Goal: Task Accomplishment & Management: Use online tool/utility

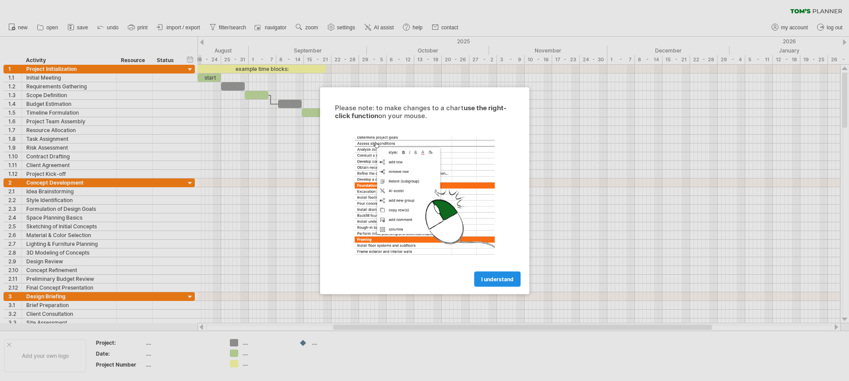
click at [505, 278] on span "I understand" at bounding box center [497, 279] width 32 height 7
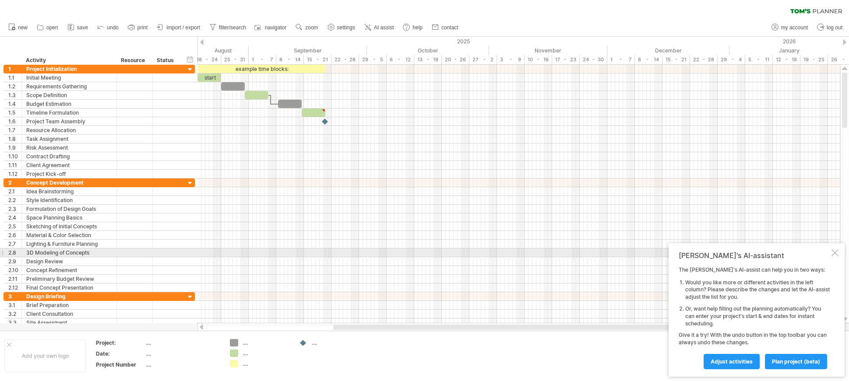
click at [836, 252] on div at bounding box center [835, 253] width 7 height 7
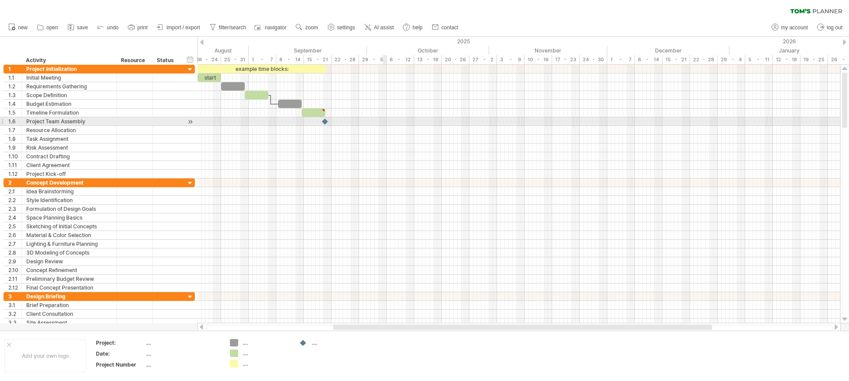
click at [386, 125] on div at bounding box center [518, 121] width 643 height 9
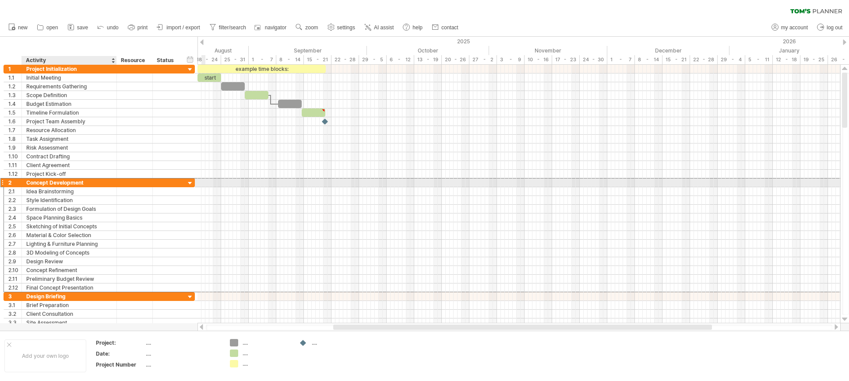
click at [97, 182] on div "Concept Development" at bounding box center [69, 183] width 86 height 8
click at [238, 183] on div at bounding box center [518, 183] width 643 height 9
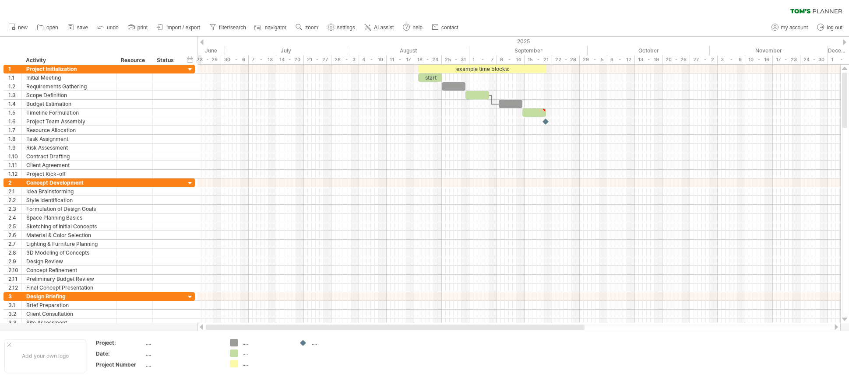
drag, startPoint x: 348, startPoint y: 326, endPoint x: 201, endPoint y: 330, distance: 146.7
click at [201, 330] on div at bounding box center [518, 327] width 643 height 9
click at [134, 26] on icon at bounding box center [131, 28] width 7 height 4
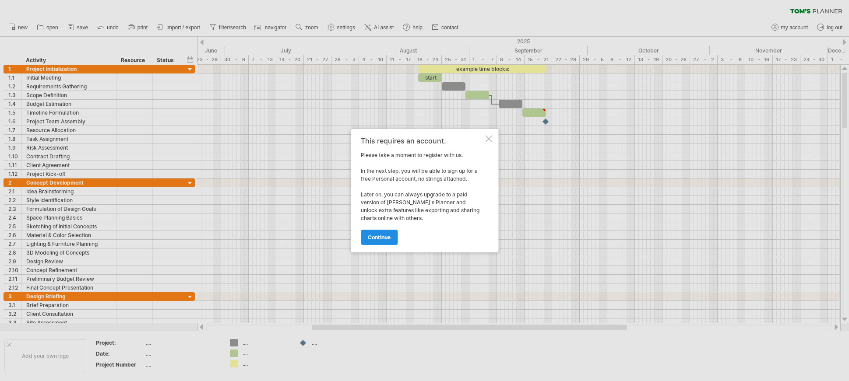
click at [379, 237] on span "continue" at bounding box center [379, 237] width 23 height 7
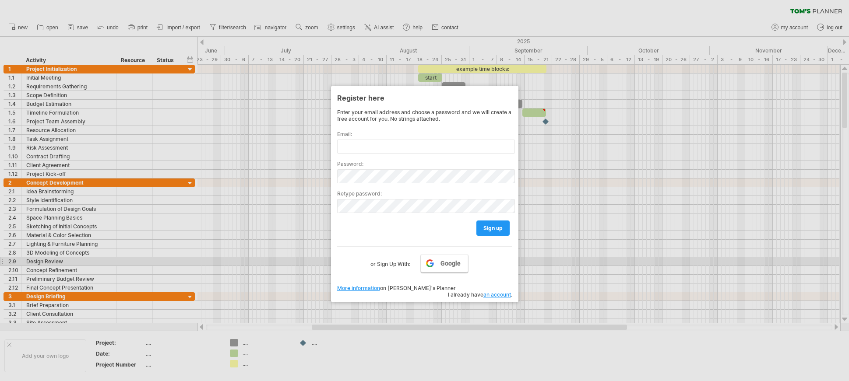
click at [436, 263] on link "Google" at bounding box center [444, 263] width 47 height 18
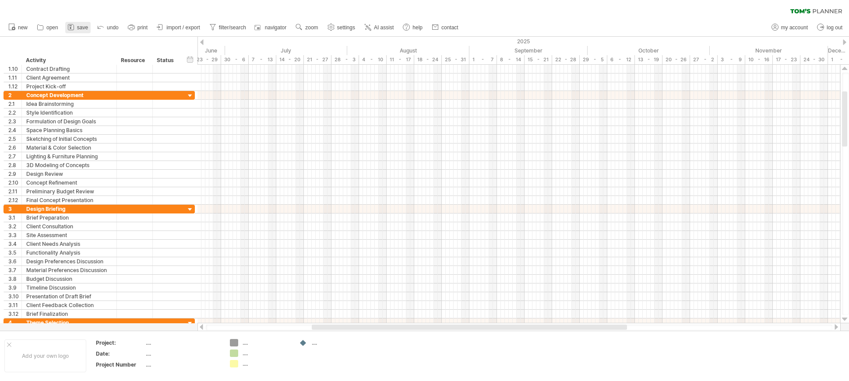
click at [75, 28] on icon at bounding box center [71, 27] width 9 height 9
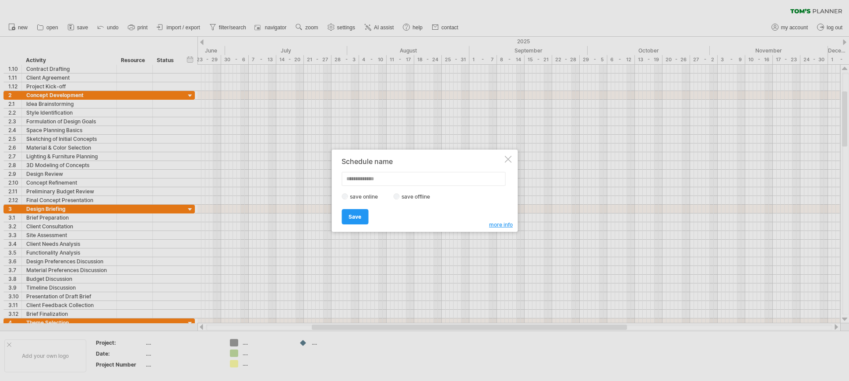
click at [457, 180] on input "text" at bounding box center [424, 179] width 164 height 14
click at [413, 183] on input "text" at bounding box center [424, 179] width 164 height 14
type input "***"
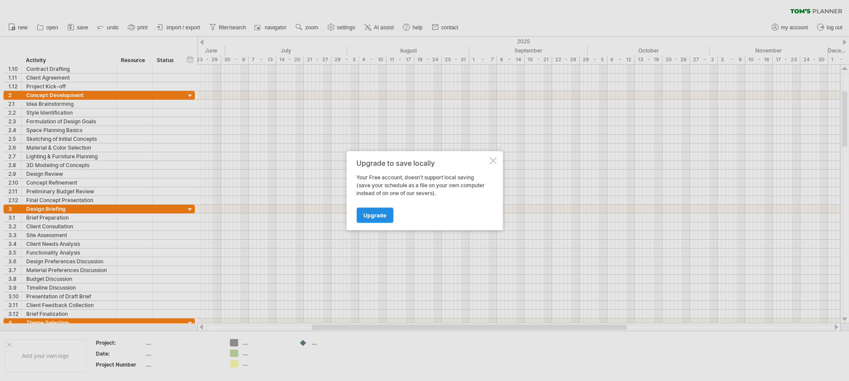
click at [368, 217] on span "Upgrade" at bounding box center [374, 215] width 23 height 7
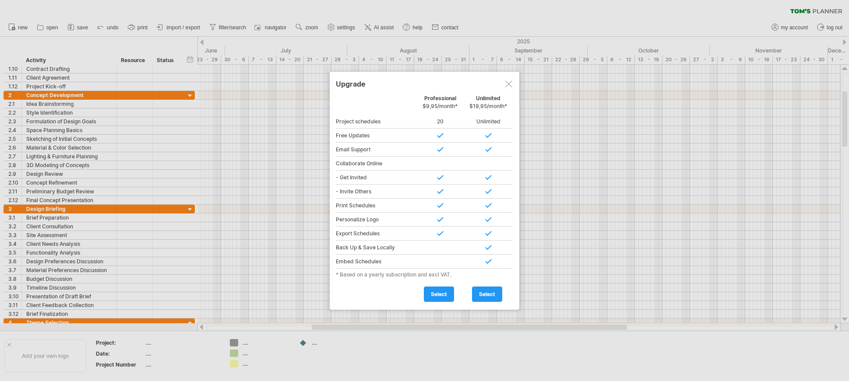
click at [511, 82] on div at bounding box center [508, 84] width 7 height 7
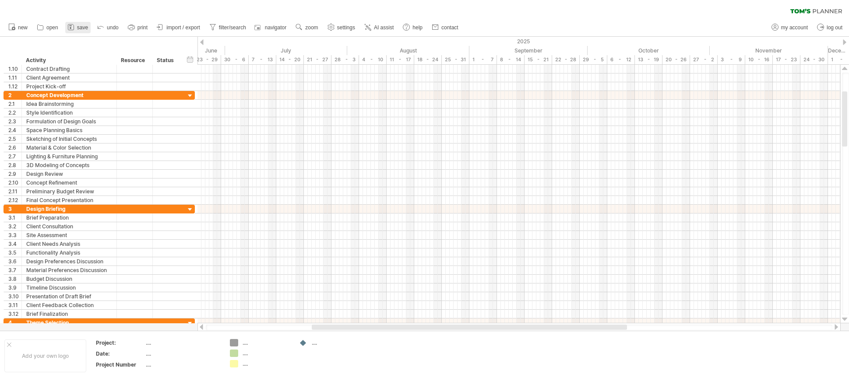
click at [73, 28] on icon at bounding box center [71, 27] width 9 height 9
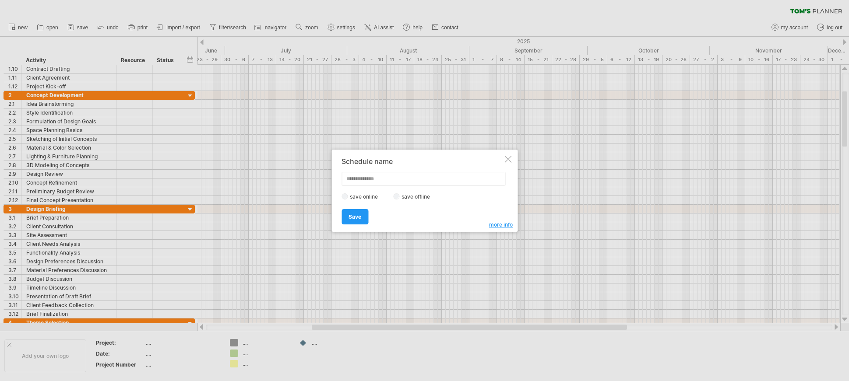
click at [405, 179] on input "text" at bounding box center [424, 179] width 164 height 14
click at [510, 161] on div at bounding box center [507, 159] width 7 height 7
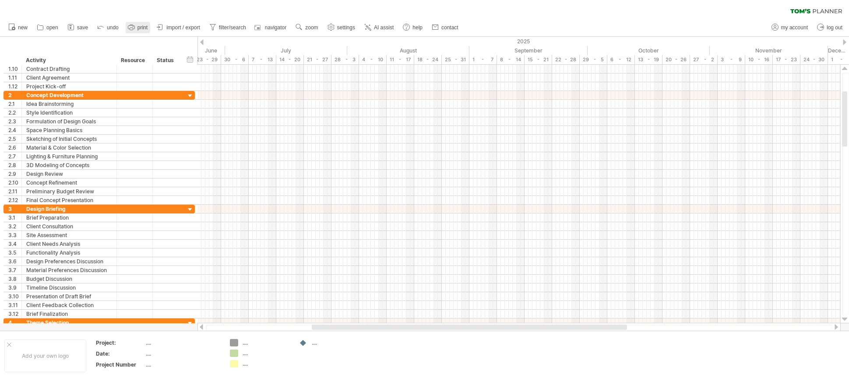
click at [133, 25] on rect at bounding box center [131, 25] width 3 height 1
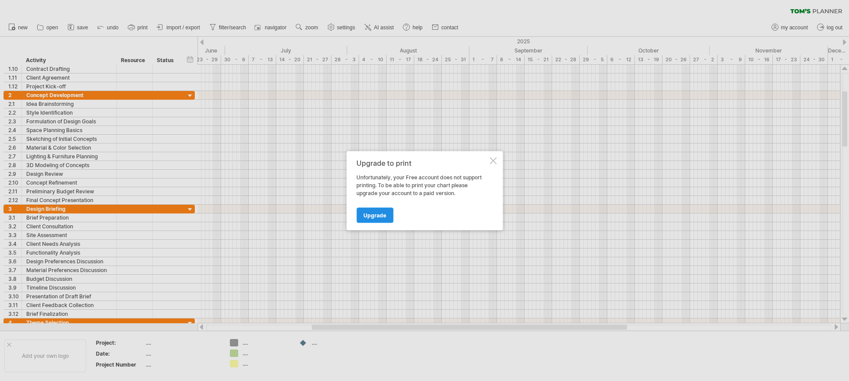
click at [383, 217] on span "Upgrade" at bounding box center [374, 215] width 23 height 7
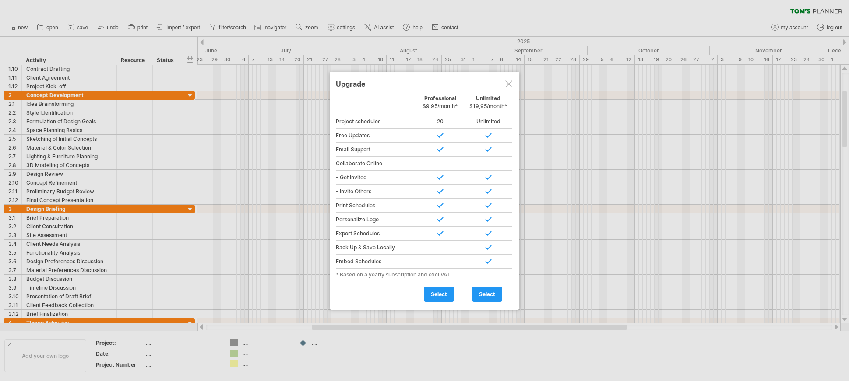
click at [506, 84] on div at bounding box center [508, 84] width 7 height 7
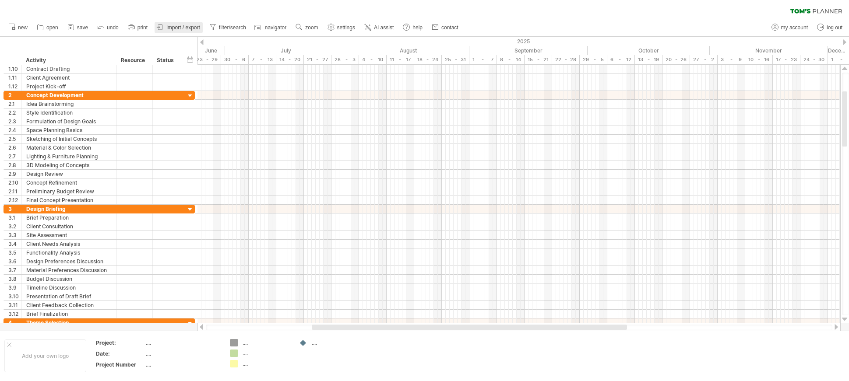
click at [191, 28] on span "import / export" at bounding box center [183, 28] width 34 height 6
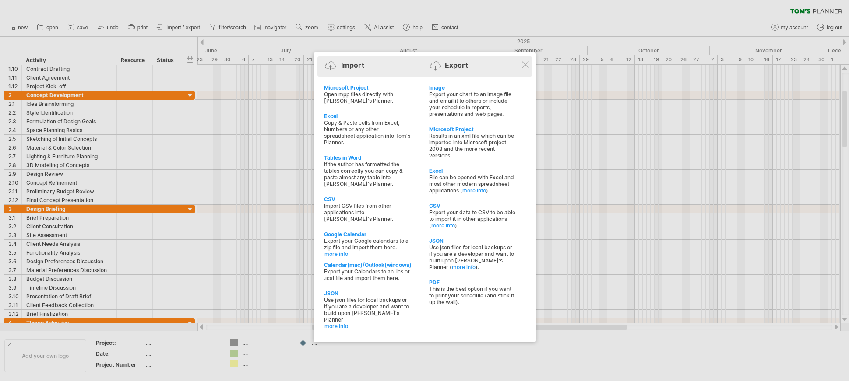
click at [344, 57] on div "Import Export" at bounding box center [425, 66] width 210 height 20
click at [453, 60] on div "Import Export" at bounding box center [425, 66] width 210 height 20
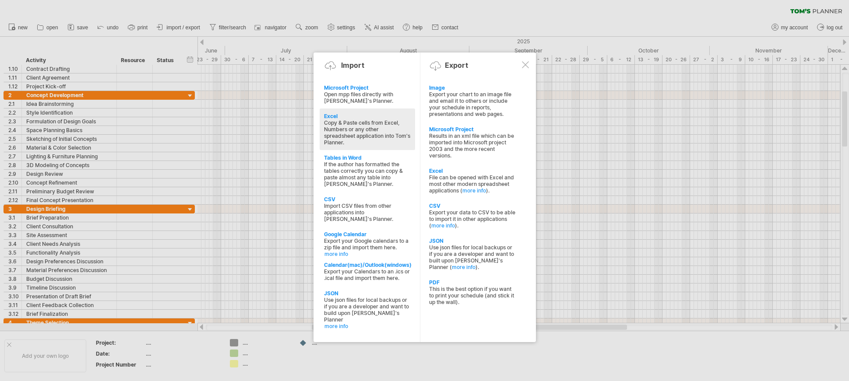
click at [375, 127] on div "Copy & Paste cells from Excel, Numbers or any other spreadsheet application int…" at bounding box center [367, 133] width 87 height 26
type textarea "**********"
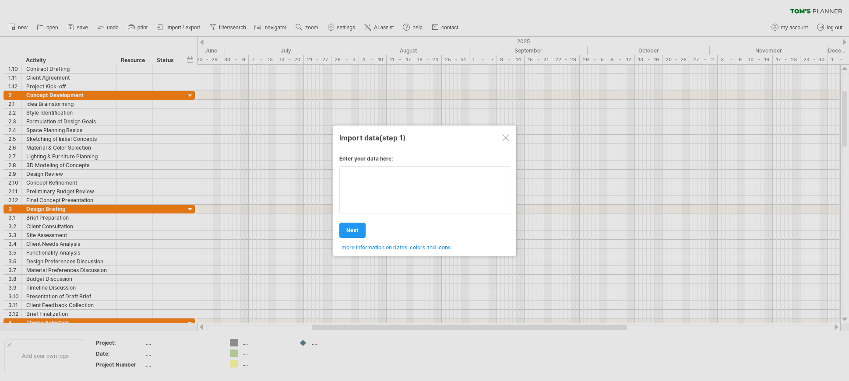
click at [381, 193] on div "Enter your data here: Your data: Weekend days ' mon tue Hide weekend days" at bounding box center [424, 200] width 171 height 102
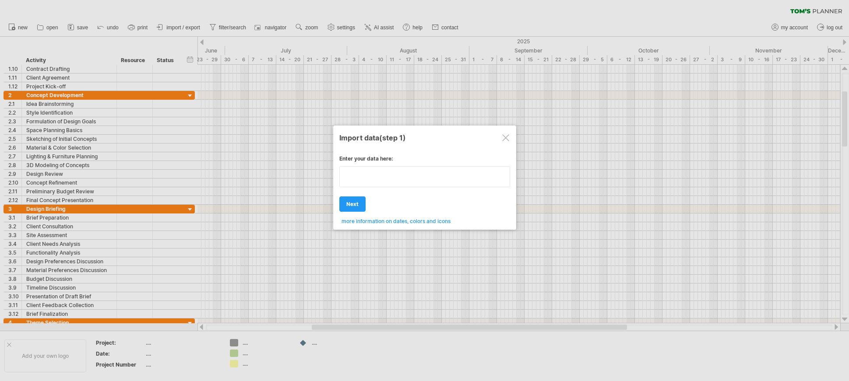
type textarea "**********"
click at [508, 135] on div at bounding box center [505, 137] width 7 height 7
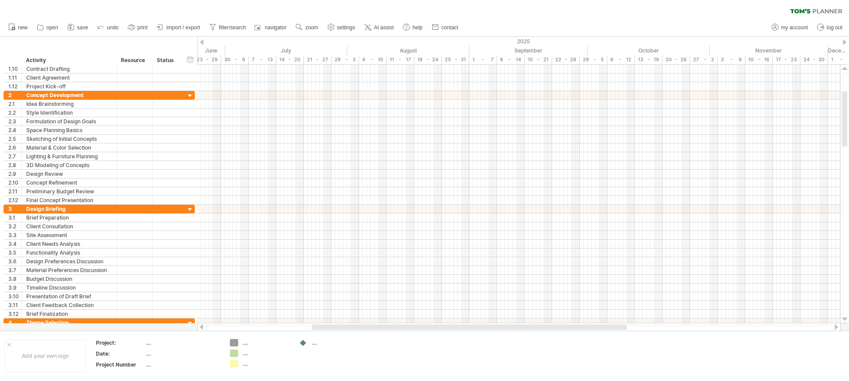
click at [75, 28] on icon at bounding box center [71, 27] width 9 height 9
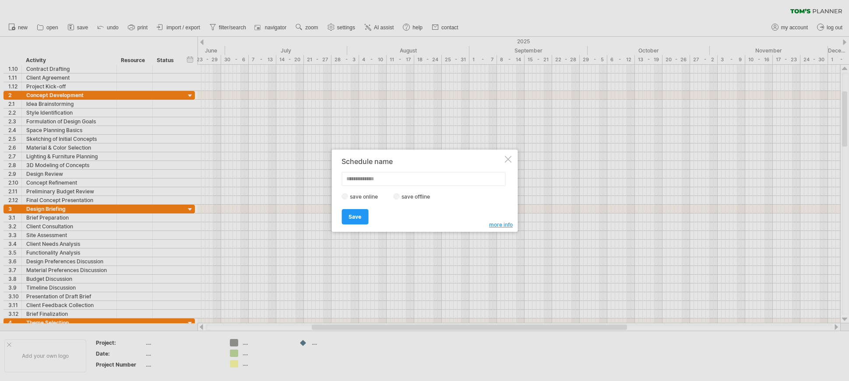
click at [401, 195] on label "save offline" at bounding box center [418, 197] width 38 height 7
click at [371, 185] on input "text" at bounding box center [424, 179] width 164 height 14
type input "*"
click at [358, 215] on span "Save" at bounding box center [355, 217] width 13 height 7
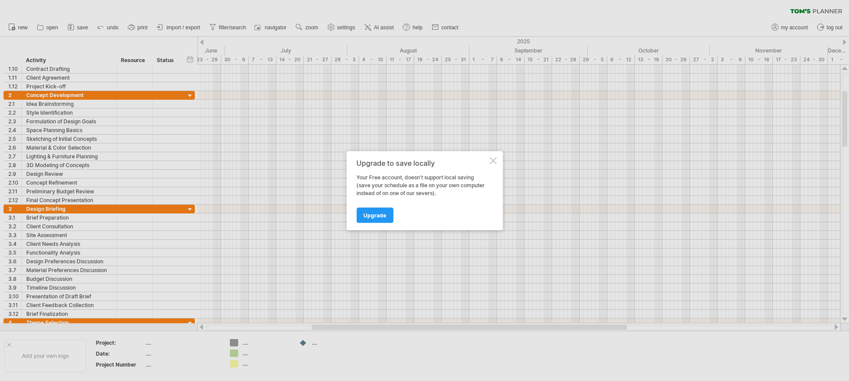
click at [497, 161] on div "Upgrade to save locally Your Free account, doesn't support local saving (save y…" at bounding box center [424, 190] width 156 height 79
click at [495, 159] on div at bounding box center [493, 160] width 7 height 7
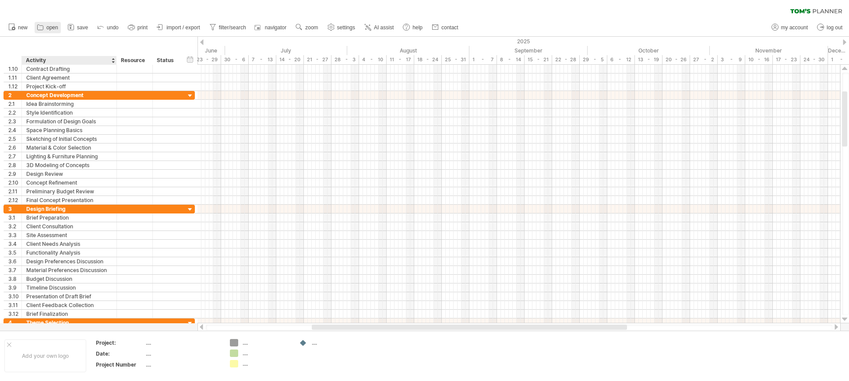
click at [40, 30] on icon at bounding box center [41, 27] width 6 height 5
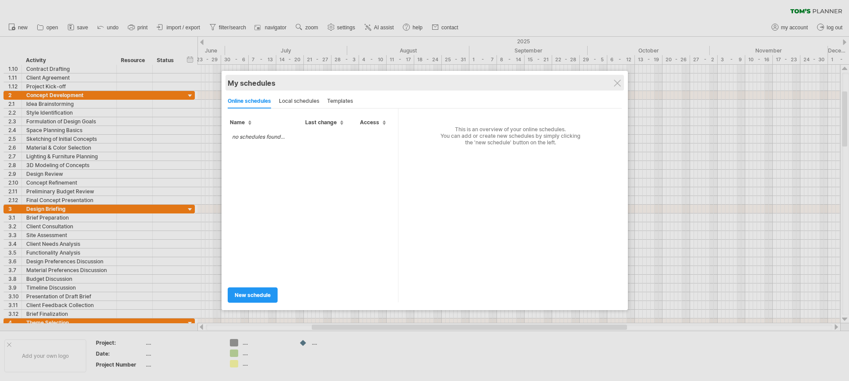
click at [613, 81] on div "My schedules" at bounding box center [425, 83] width 394 height 9
click at [619, 79] on div "My schedules" at bounding box center [425, 83] width 394 height 9
click at [617, 88] on div "My schedules share/collaborate online" at bounding box center [425, 83] width 394 height 16
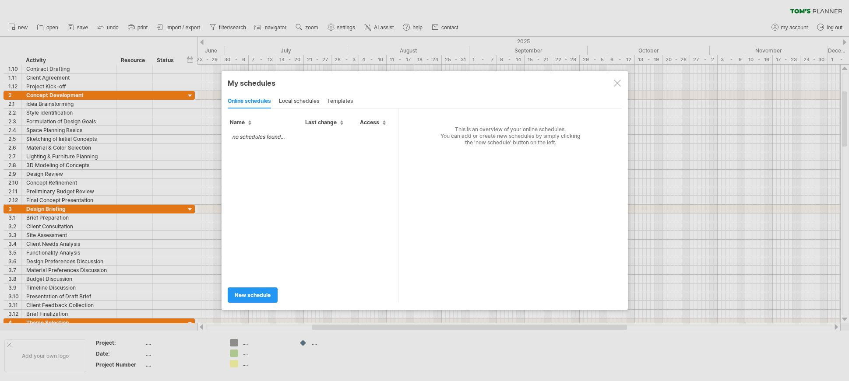
click at [620, 85] on div at bounding box center [617, 83] width 7 height 7
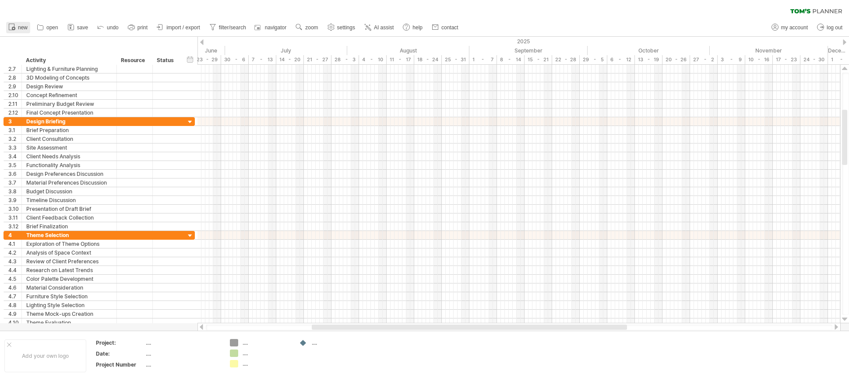
click at [19, 26] on span "new" at bounding box center [23, 28] width 10 height 6
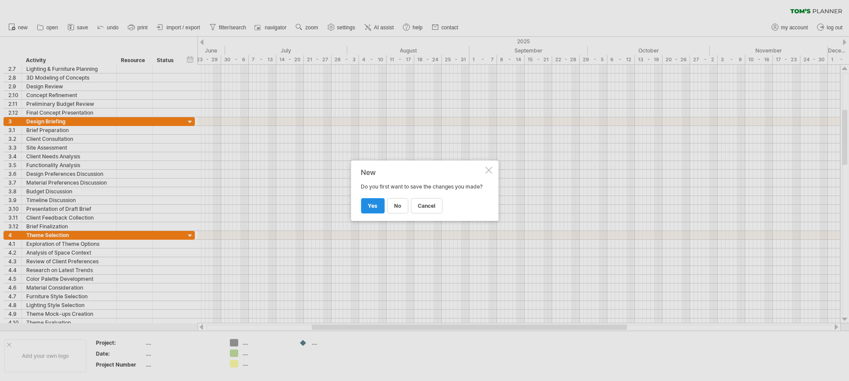
click at [374, 208] on span "yes" at bounding box center [373, 206] width 10 height 7
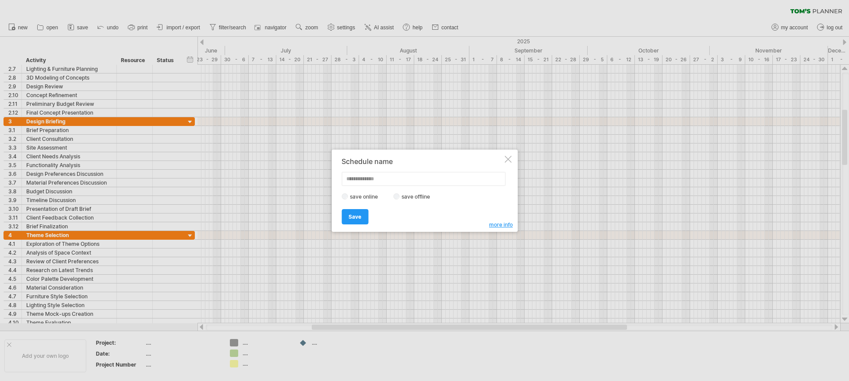
click at [505, 160] on div at bounding box center [507, 159] width 7 height 7
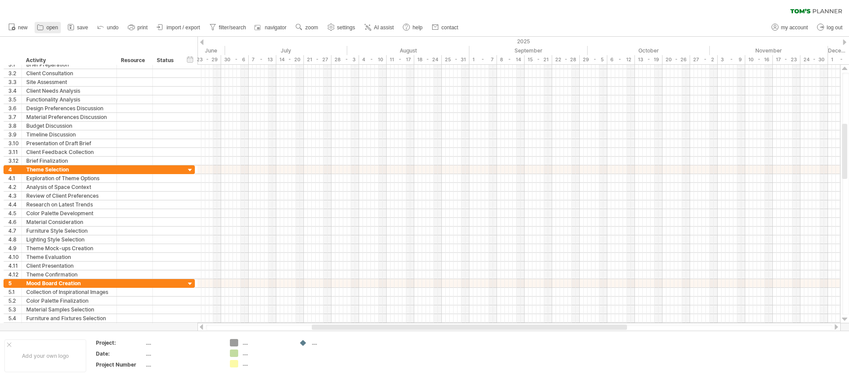
click at [45, 29] on link "open" at bounding box center [48, 27] width 26 height 11
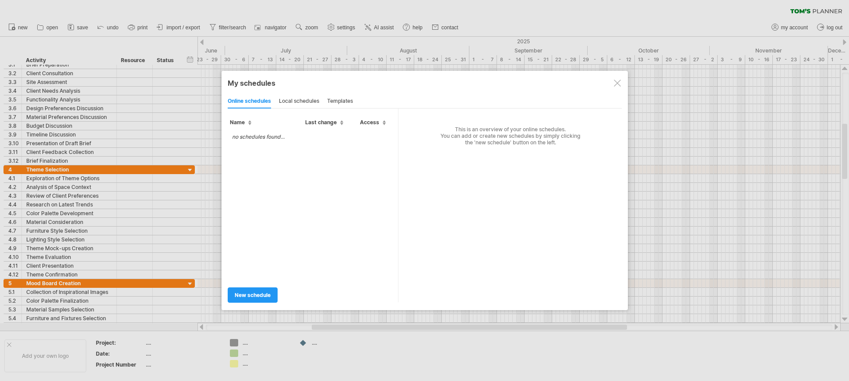
click at [303, 106] on div "local schedules" at bounding box center [299, 102] width 40 height 14
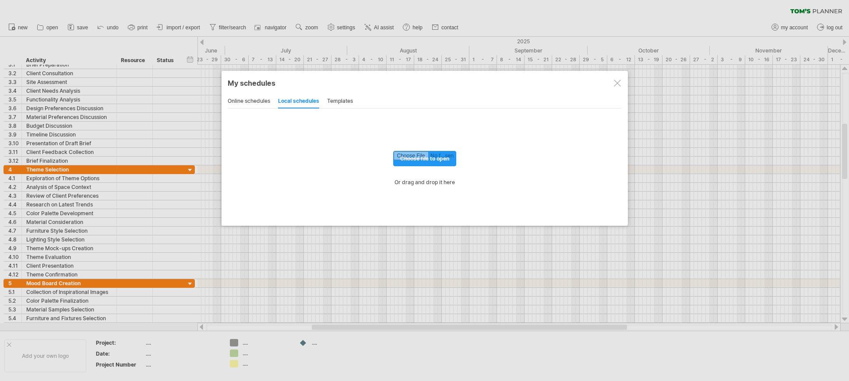
click at [340, 102] on div "templates" at bounding box center [340, 102] width 26 height 14
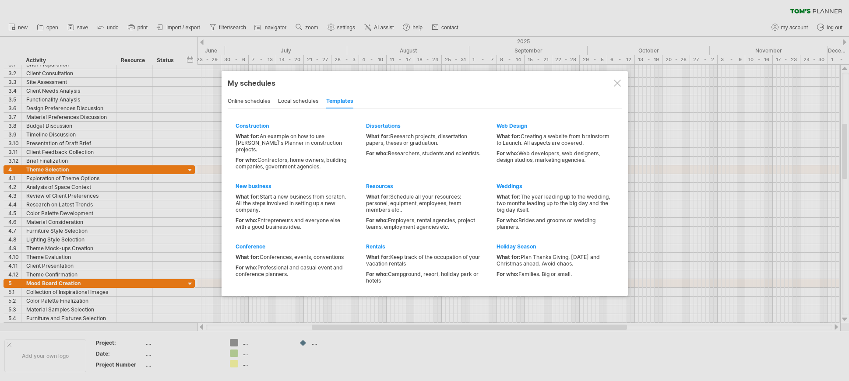
click at [617, 80] on div at bounding box center [617, 83] width 7 height 7
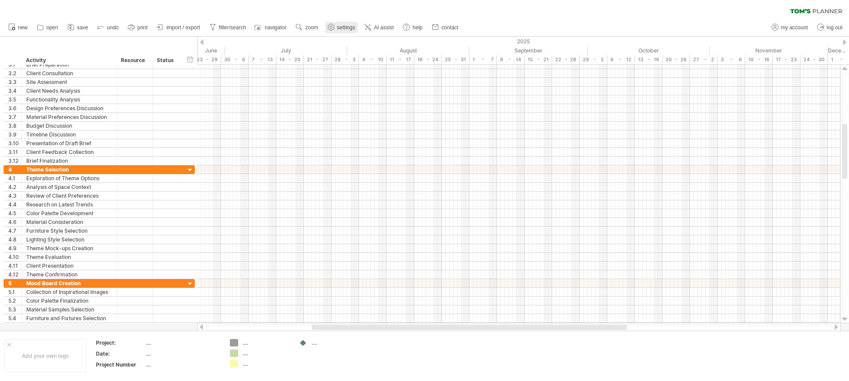
click at [334, 25] on icon at bounding box center [331, 27] width 7 height 7
select select "*"
select select "**"
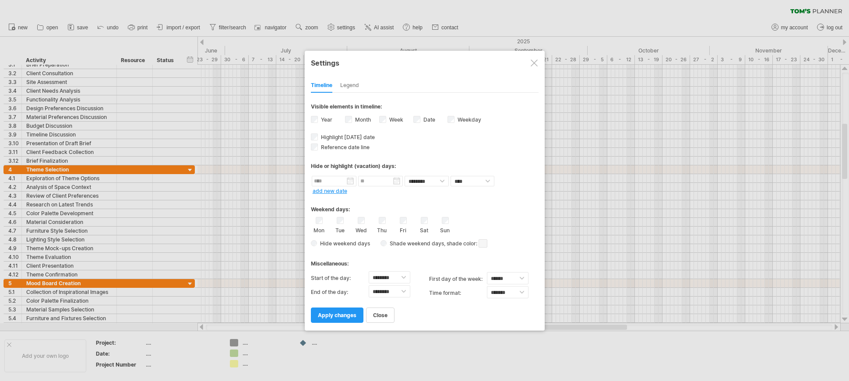
click at [535, 63] on div at bounding box center [534, 63] width 7 height 7
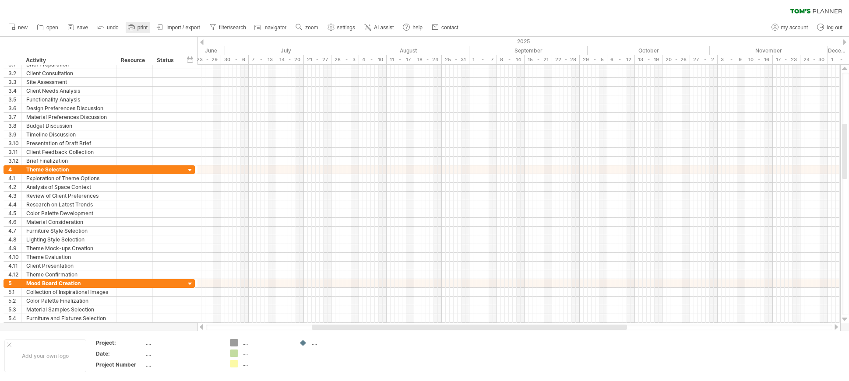
click at [145, 29] on span "print" at bounding box center [142, 28] width 10 height 6
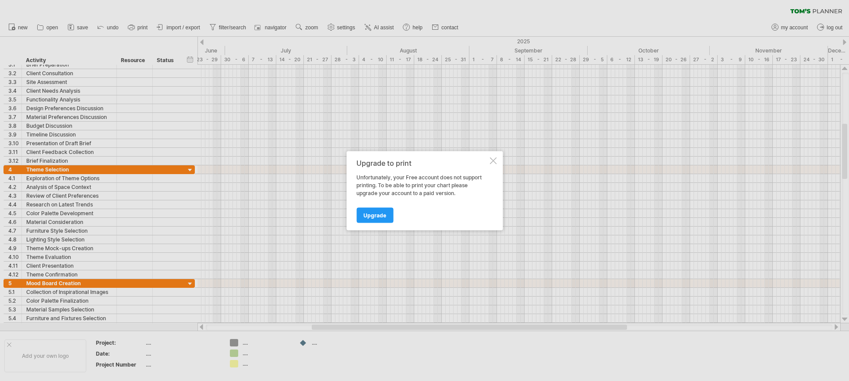
click at [490, 157] on div at bounding box center [493, 160] width 7 height 7
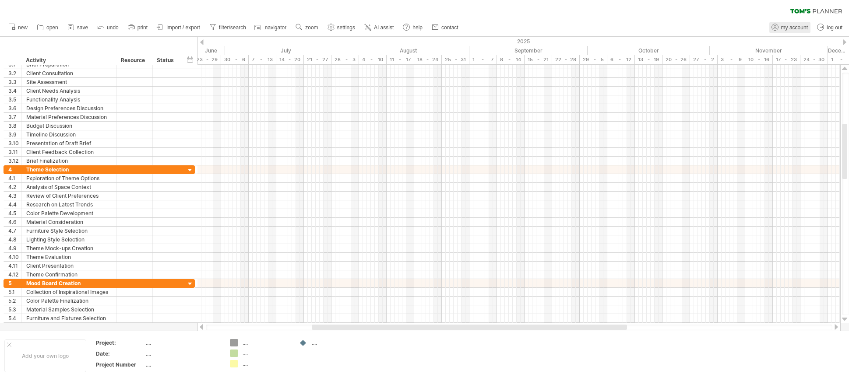
click at [799, 25] on span "my account" at bounding box center [794, 28] width 27 height 6
type input "**********"
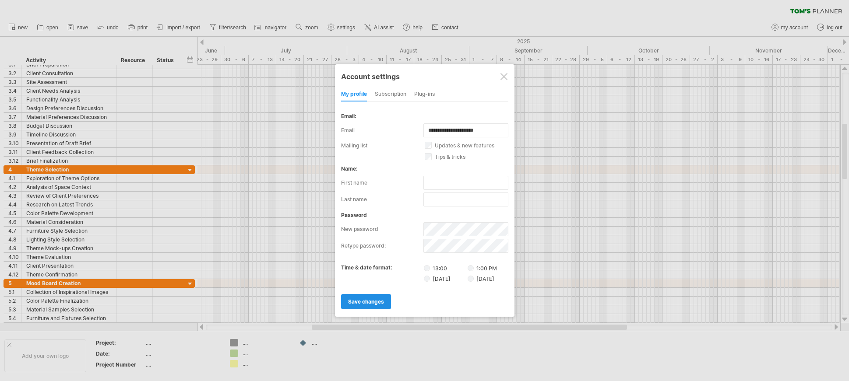
click at [368, 299] on span "save changes" at bounding box center [366, 302] width 36 height 7
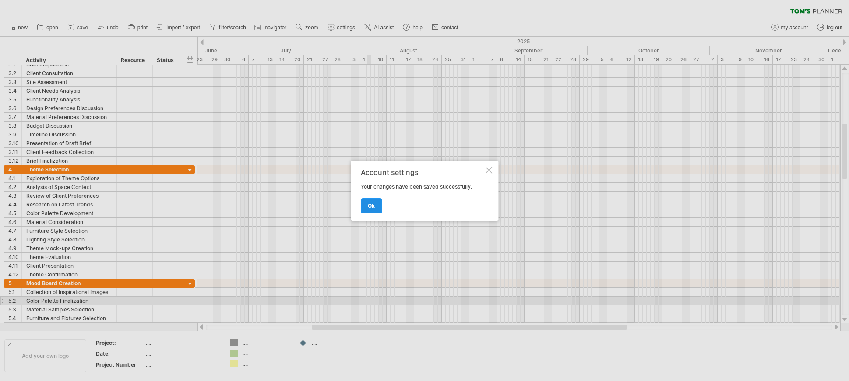
click at [374, 207] on span "ok" at bounding box center [371, 206] width 7 height 7
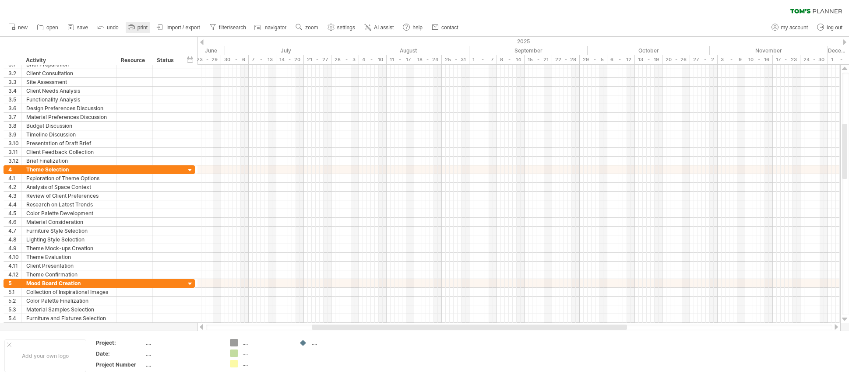
click at [137, 25] on link "print" at bounding box center [138, 27] width 25 height 11
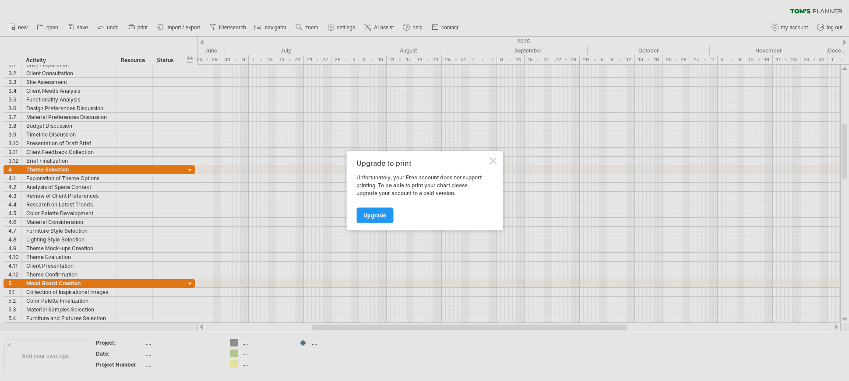
click at [497, 164] on div "Upgrade to print Unfortunately, your Free account does not support printing. To…" at bounding box center [424, 190] width 156 height 79
click at [495, 159] on div at bounding box center [493, 160] width 7 height 7
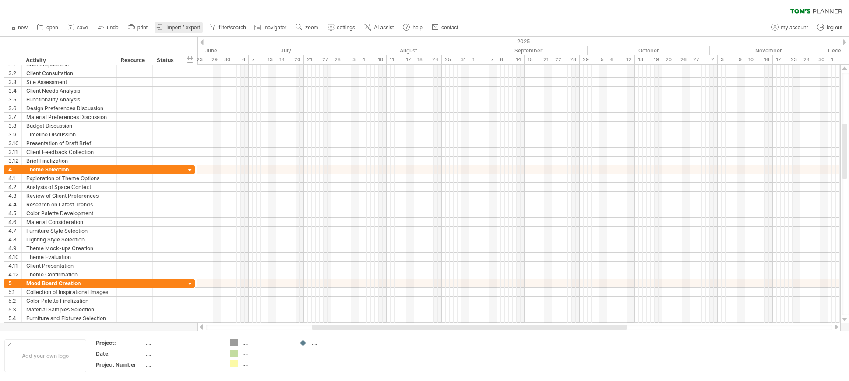
click at [185, 28] on span "import / export" at bounding box center [183, 28] width 34 height 6
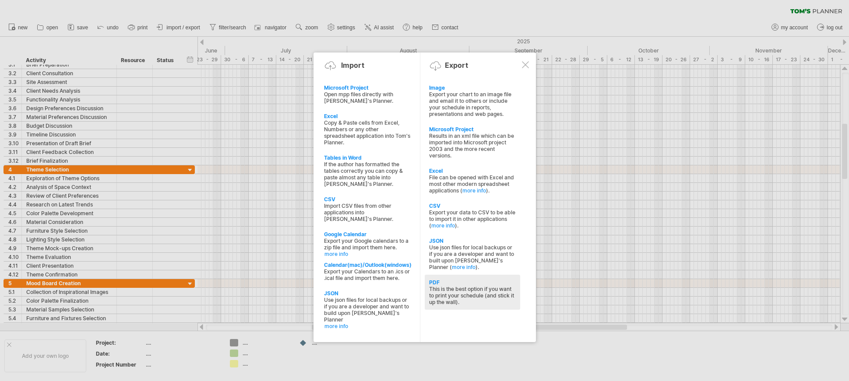
click at [478, 292] on div "This is the best option if you want to print your schedule (and stick it up the…" at bounding box center [472, 296] width 87 height 20
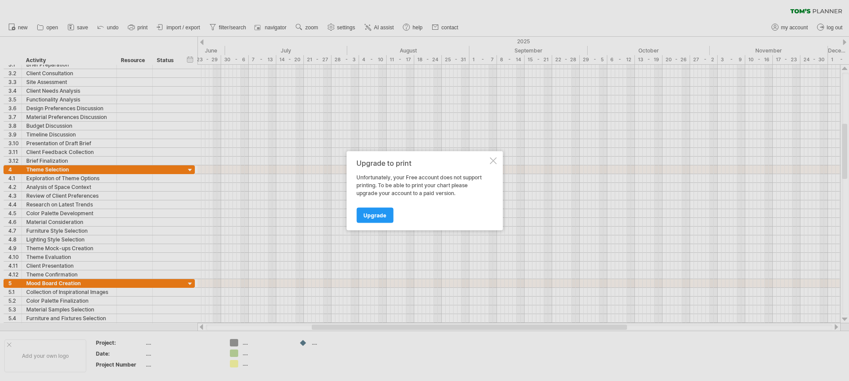
click at [493, 157] on div "Upgrade to print Unfortunately, your Free account does not support printing. To…" at bounding box center [424, 190] width 156 height 79
click at [491, 159] on div at bounding box center [493, 160] width 7 height 7
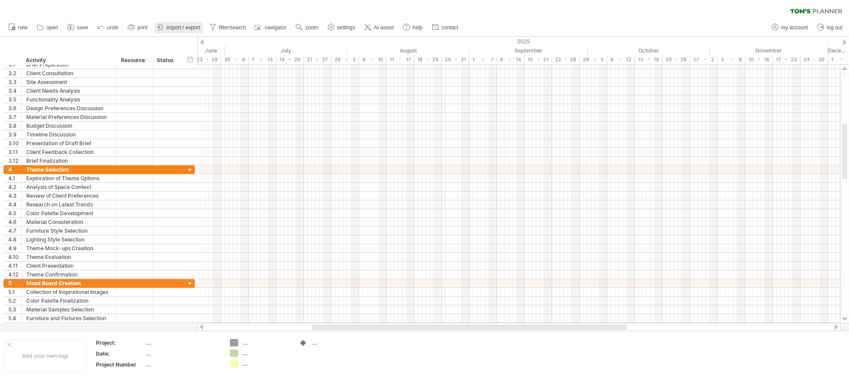
click at [174, 27] on span "import / export" at bounding box center [183, 28] width 34 height 6
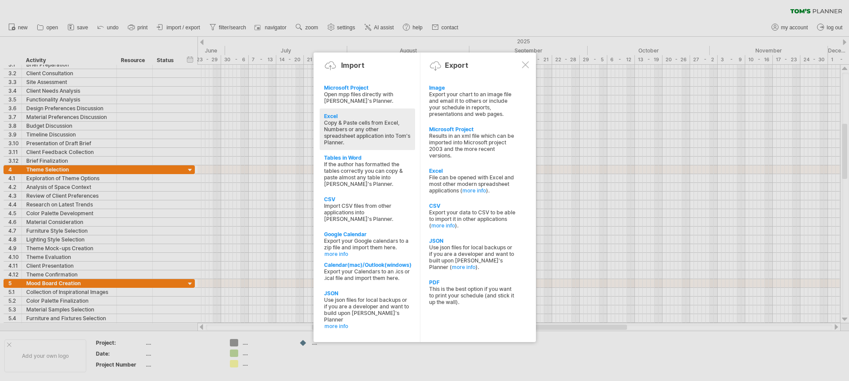
click at [357, 134] on div "Copy & Paste cells from Excel, Numbers or any other spreadsheet application int…" at bounding box center [367, 133] width 87 height 26
type textarea "**********"
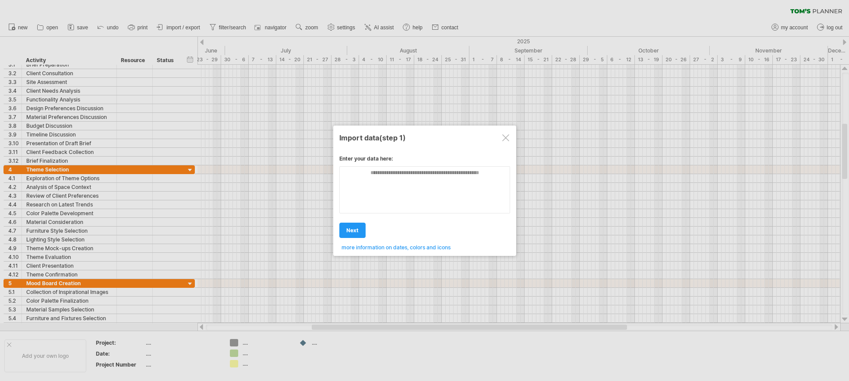
click at [507, 141] on div at bounding box center [505, 137] width 7 height 7
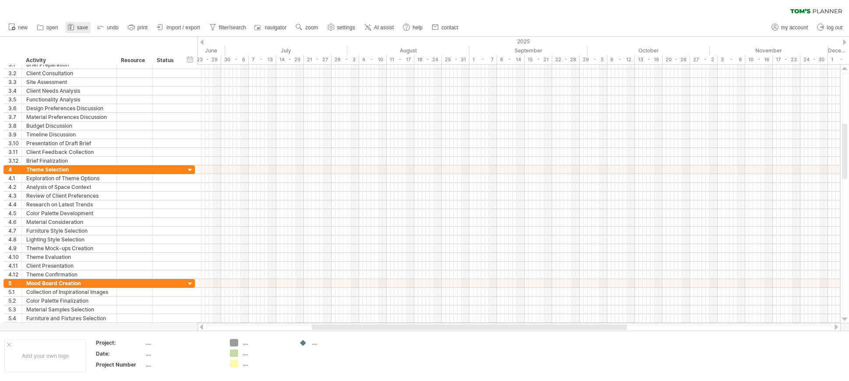
click at [74, 25] on icon at bounding box center [71, 28] width 6 height 6
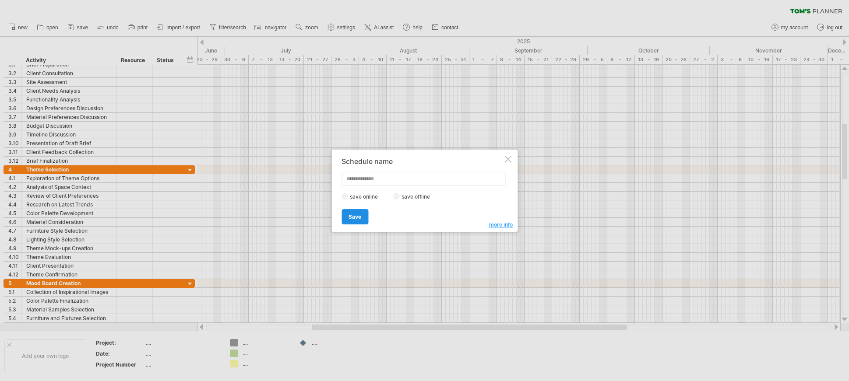
click at [359, 216] on span "Save" at bounding box center [355, 217] width 13 height 7
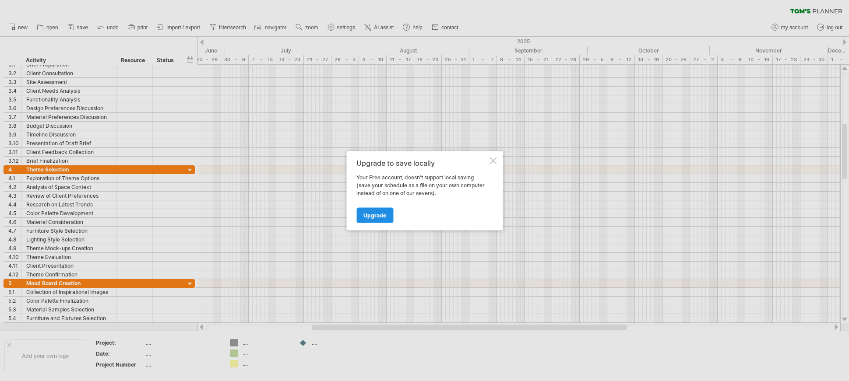
click at [371, 215] on span "Upgrade" at bounding box center [374, 215] width 23 height 7
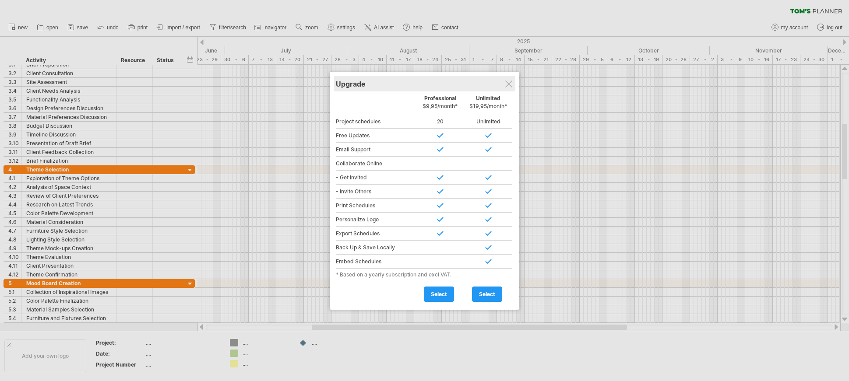
click at [503, 82] on div "Upgrade" at bounding box center [424, 84] width 177 height 16
click at [508, 81] on div at bounding box center [508, 84] width 7 height 7
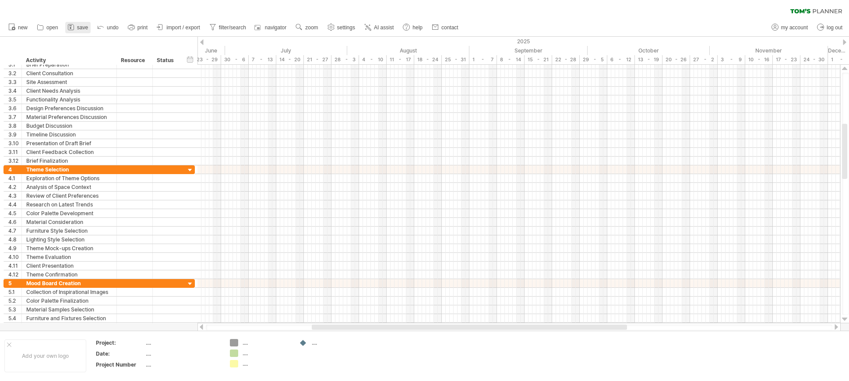
click at [80, 29] on span "save" at bounding box center [82, 28] width 11 height 6
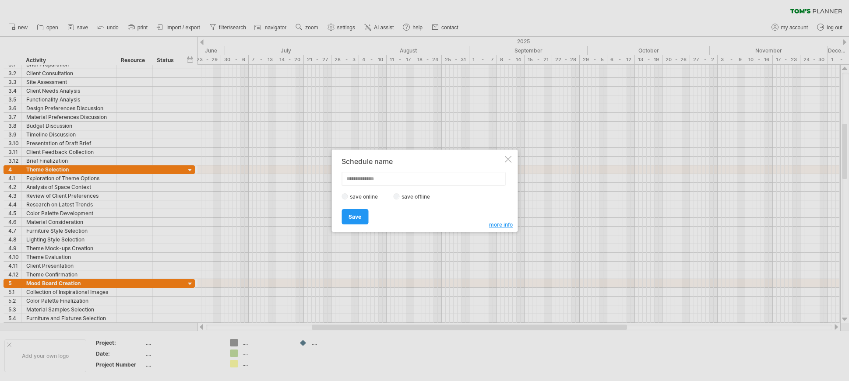
click at [400, 195] on label "save offline" at bounding box center [418, 197] width 38 height 7
click at [508, 158] on div at bounding box center [507, 159] width 7 height 7
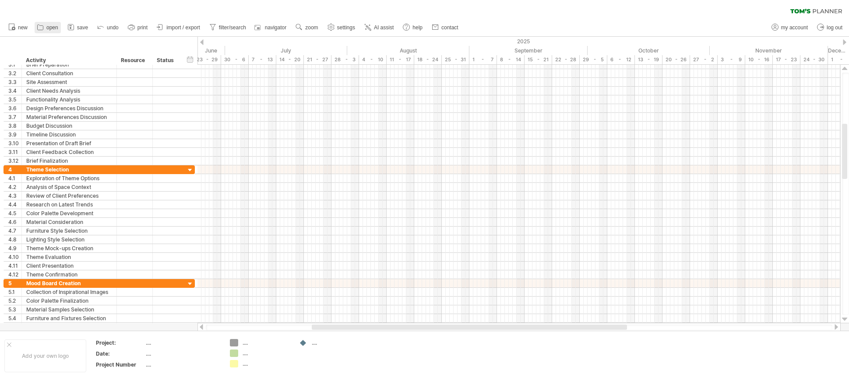
click at [55, 28] on span "open" at bounding box center [52, 28] width 12 height 6
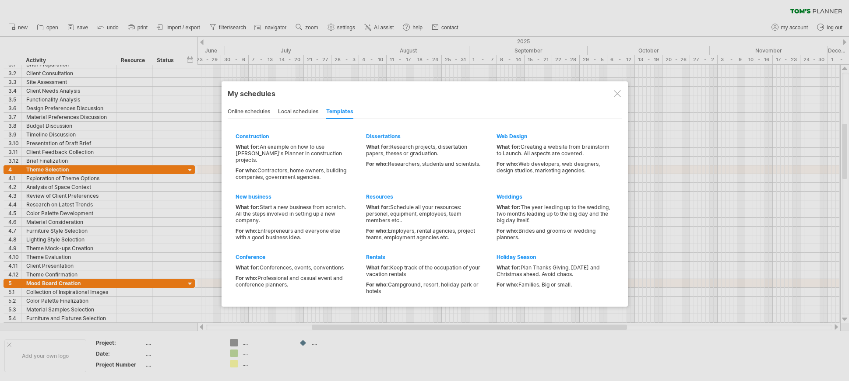
click at [617, 92] on div at bounding box center [617, 93] width 7 height 7
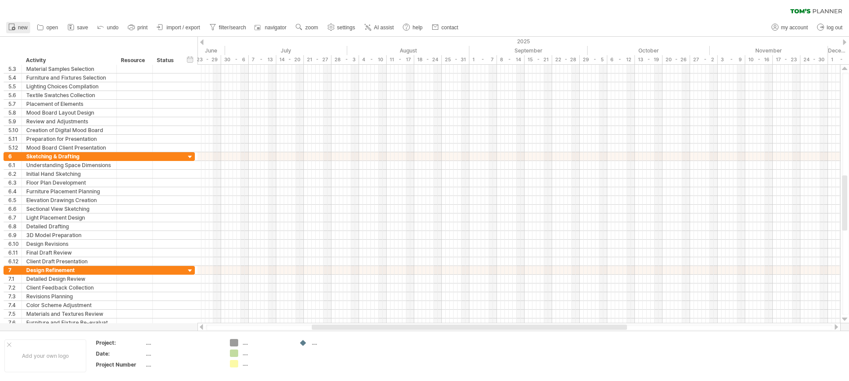
click at [24, 26] on span "new" at bounding box center [23, 28] width 10 height 6
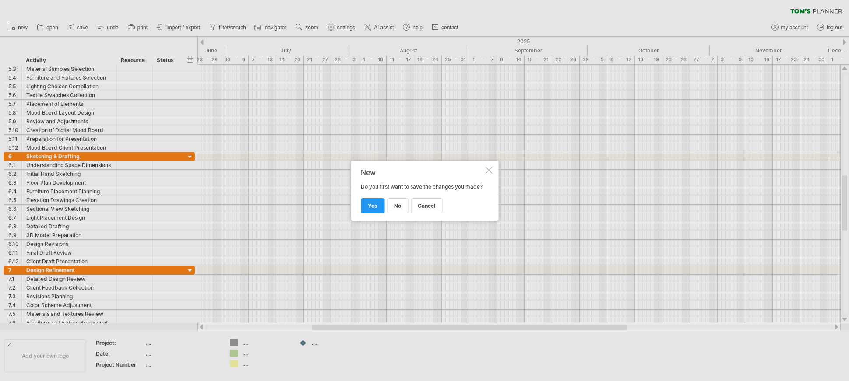
click at [486, 167] on div at bounding box center [488, 170] width 7 height 7
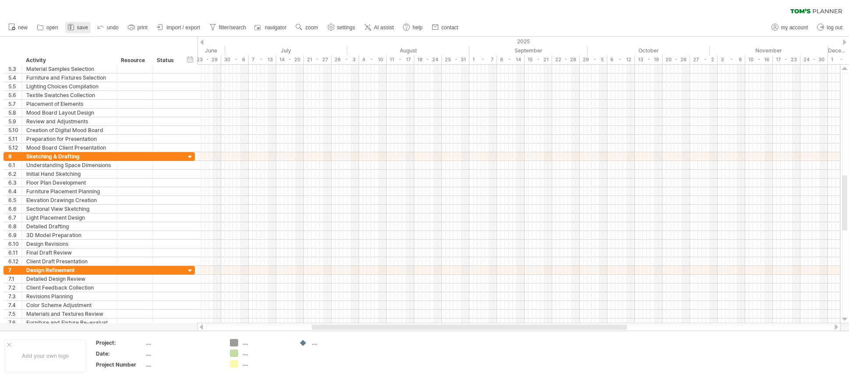
click at [88, 29] on span "save" at bounding box center [82, 28] width 11 height 6
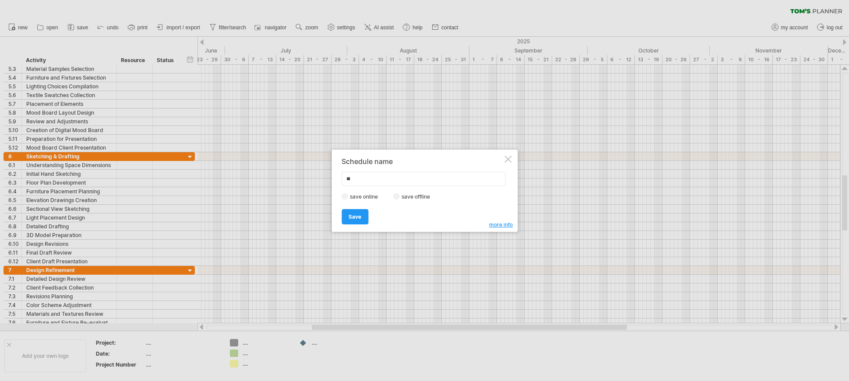
type input "*"
type input "**"
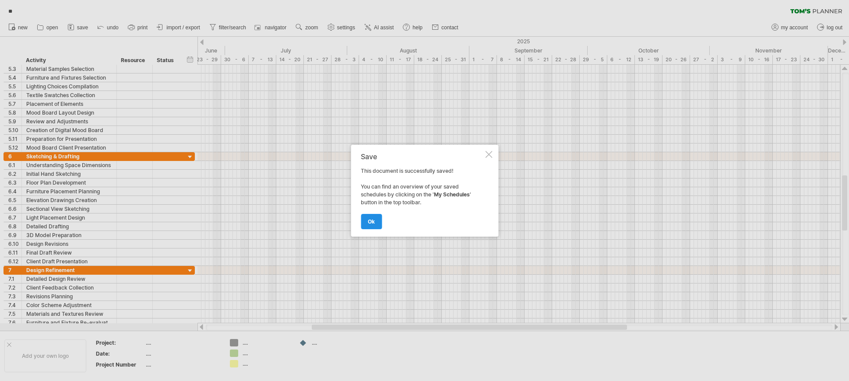
click at [372, 223] on span "ok" at bounding box center [371, 221] width 7 height 7
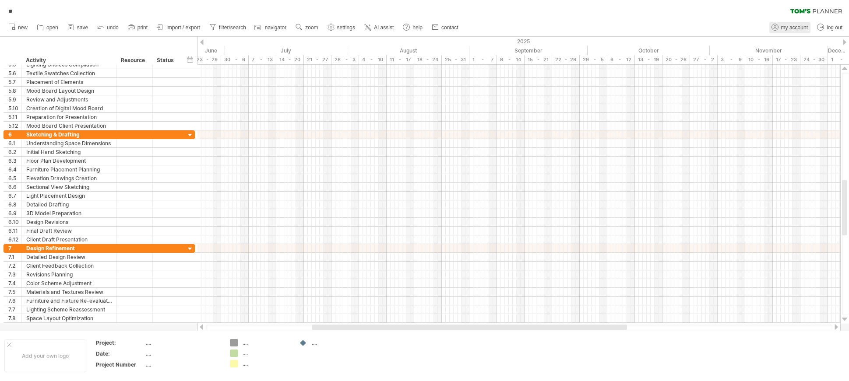
click at [789, 23] on link "my account" at bounding box center [789, 27] width 41 height 11
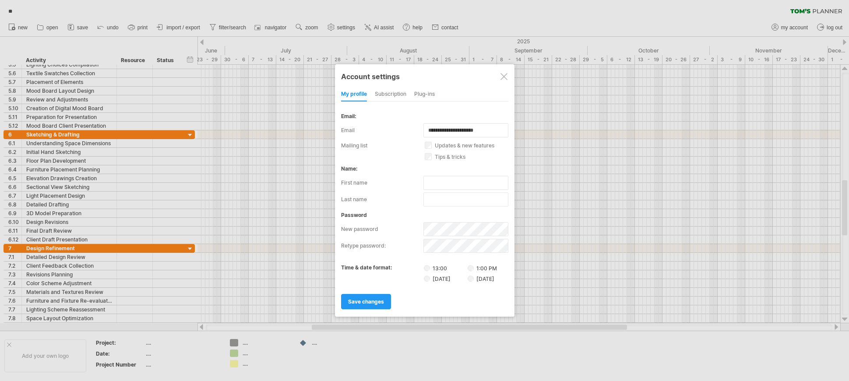
click at [390, 99] on div "subscription" at bounding box center [391, 95] width 32 height 14
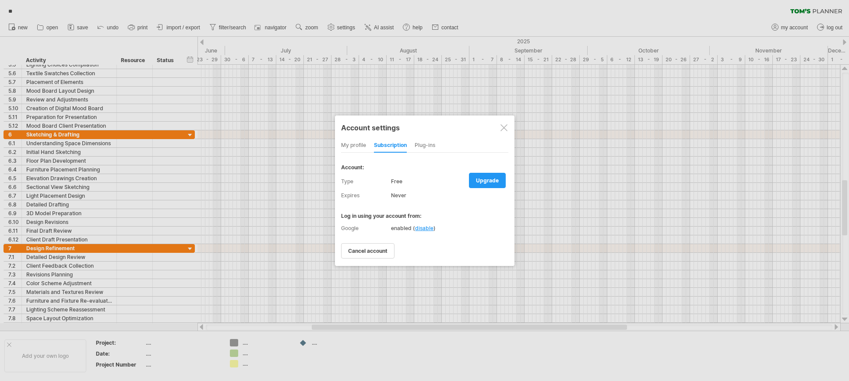
click at [397, 183] on div "Free" at bounding box center [449, 182] width 117 height 14
click at [433, 149] on div "Plug-ins" at bounding box center [425, 146] width 21 height 14
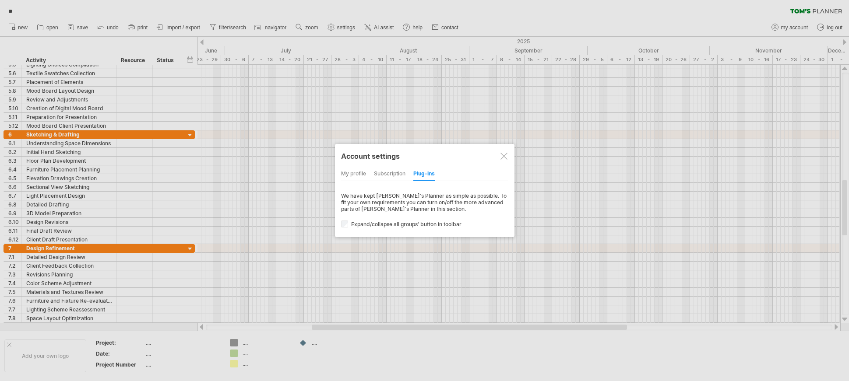
click at [353, 176] on div "my profile" at bounding box center [353, 174] width 25 height 14
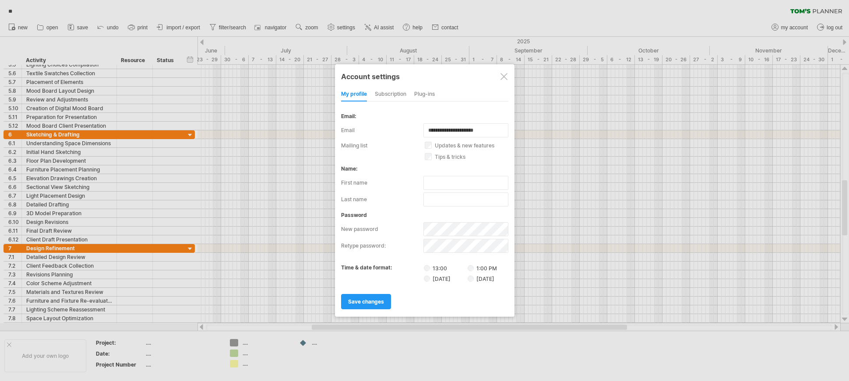
click at [425, 92] on div "Plug-ins" at bounding box center [424, 95] width 21 height 14
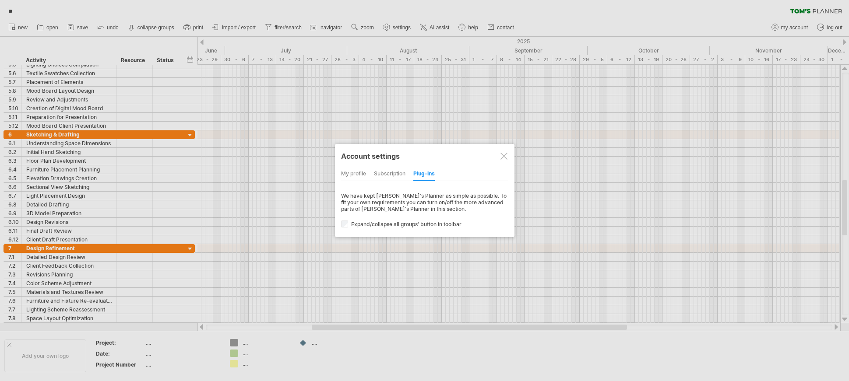
click at [502, 157] on div at bounding box center [503, 156] width 7 height 7
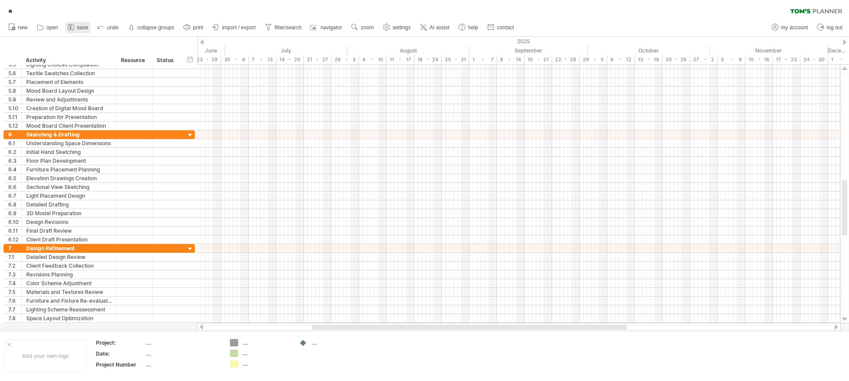
click at [85, 28] on span "save" at bounding box center [82, 28] width 11 height 6
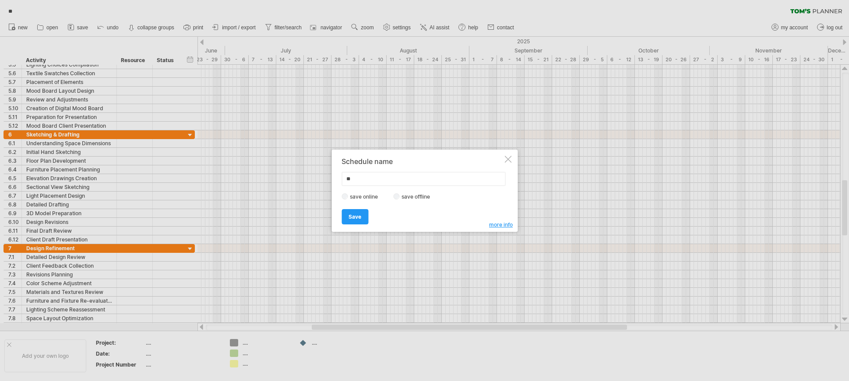
click at [510, 159] on div at bounding box center [507, 159] width 7 height 7
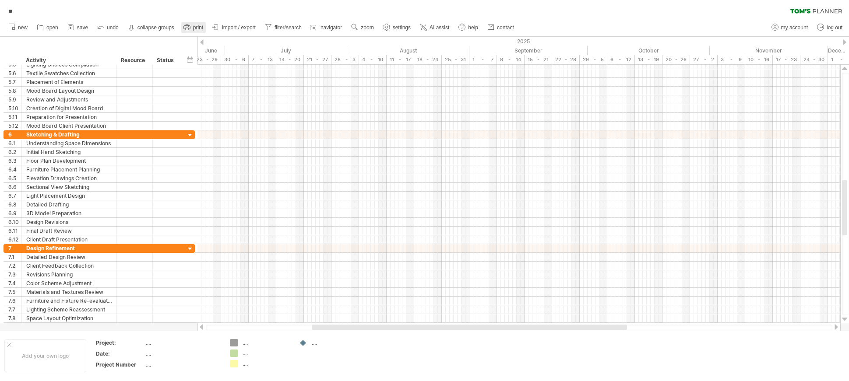
click at [192, 27] on link "print" at bounding box center [193, 27] width 25 height 11
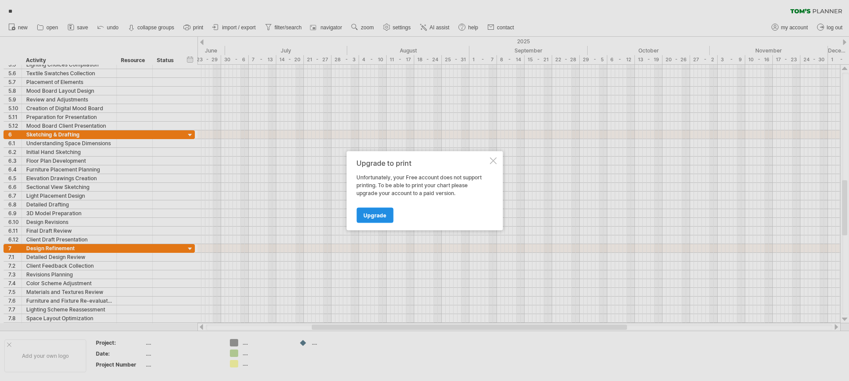
click at [374, 215] on span "Upgrade" at bounding box center [374, 215] width 23 height 7
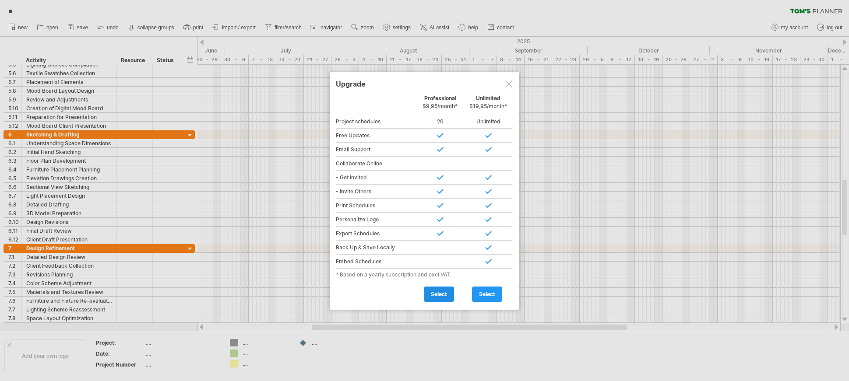
click at [443, 296] on span "select" at bounding box center [439, 294] width 16 height 7
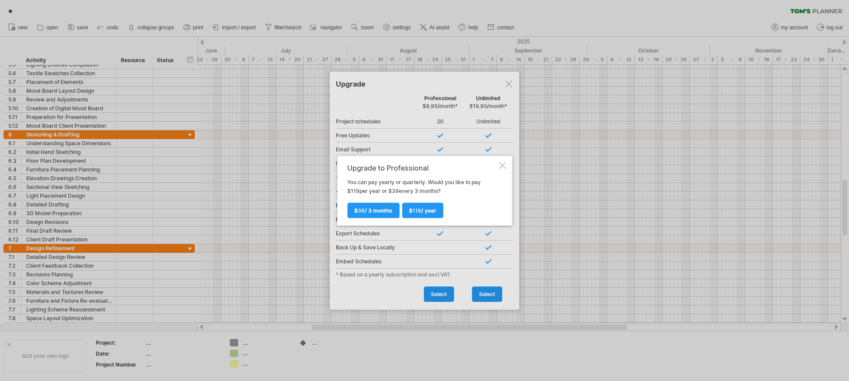
click at [501, 164] on div at bounding box center [502, 165] width 7 height 7
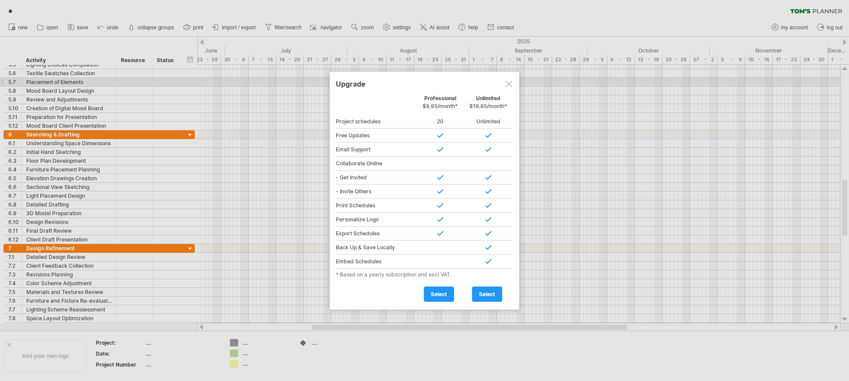
click at [507, 83] on div at bounding box center [508, 84] width 7 height 7
